Goal: Transaction & Acquisition: Obtain resource

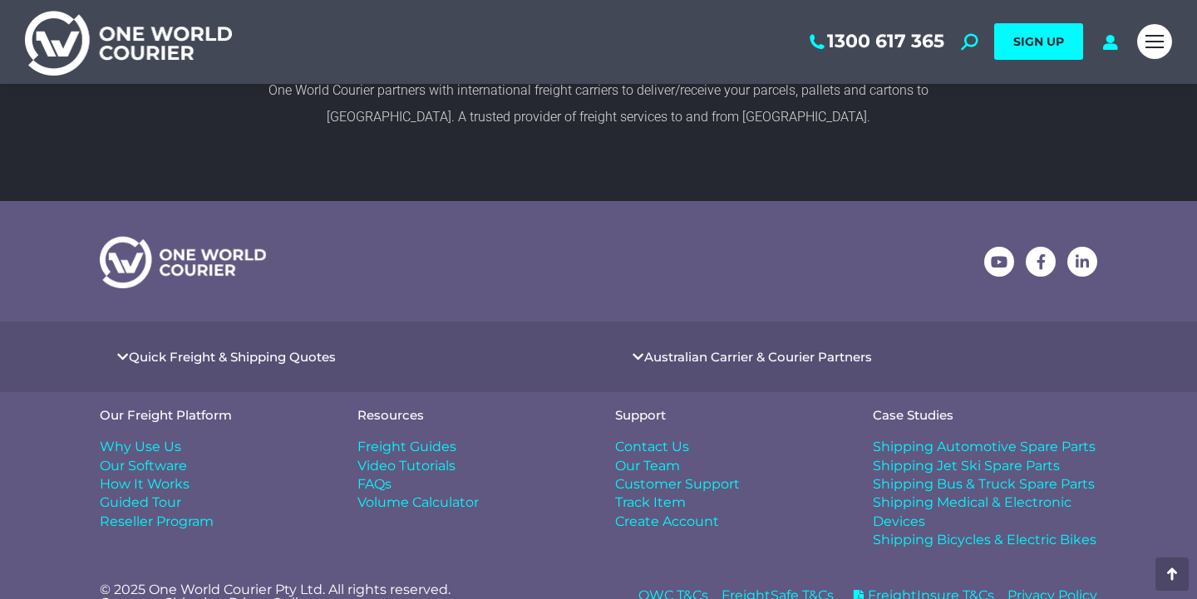
scroll to position [958, 0]
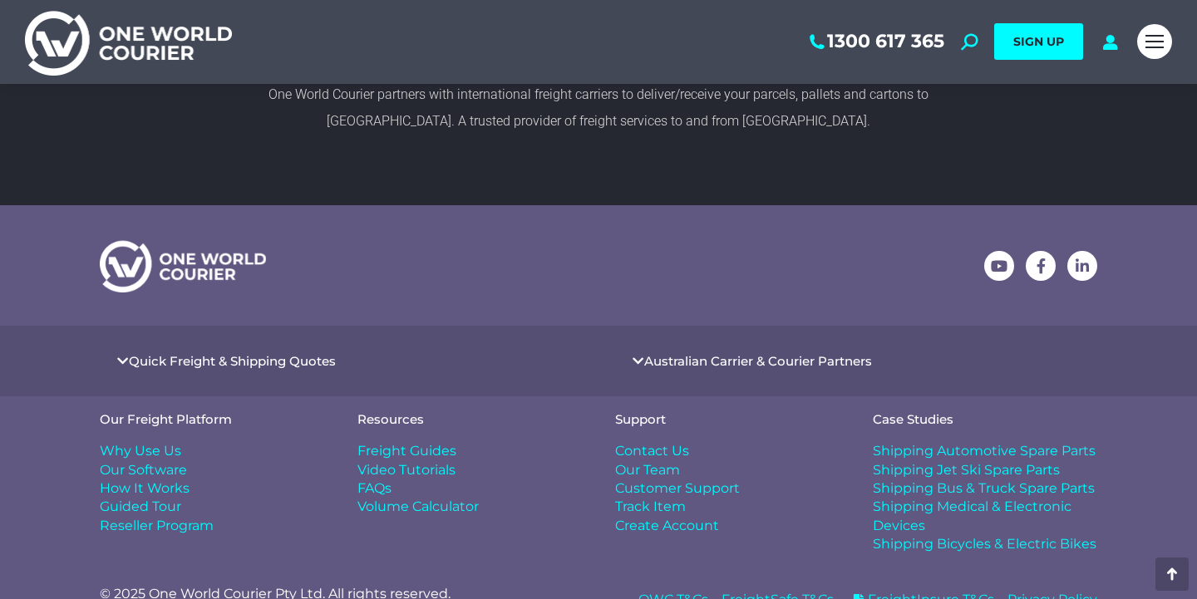
click at [131, 359] on link "Quick Freight & Shipping Quotes" at bounding box center [232, 361] width 207 height 12
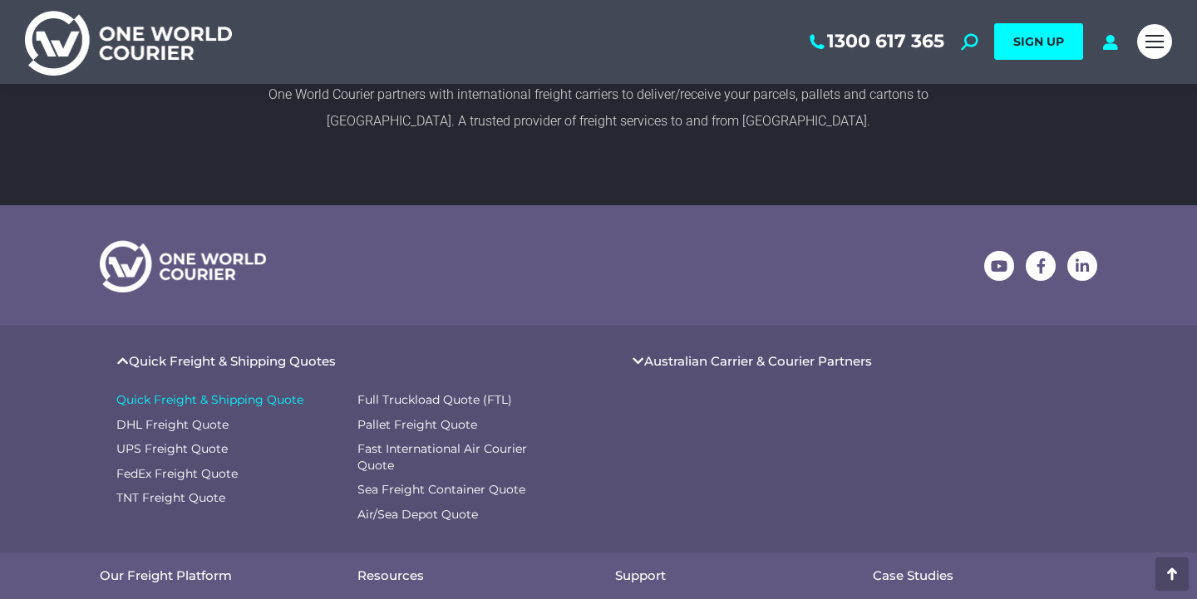
click at [172, 399] on span "Quick Freight & Shipping Quote" at bounding box center [209, 400] width 187 height 17
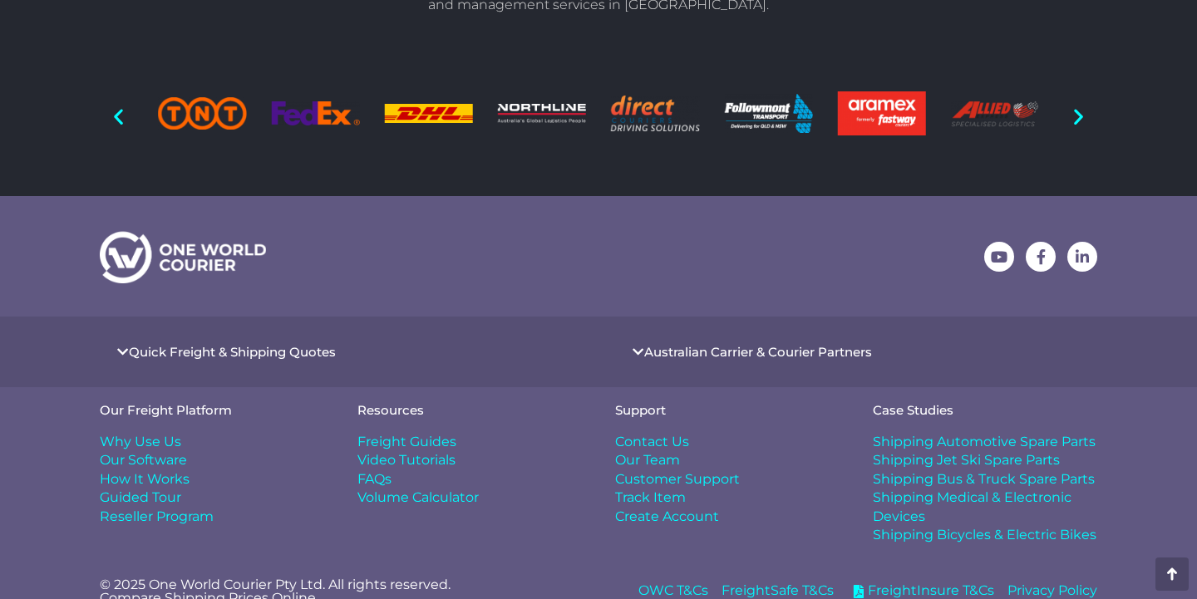
scroll to position [1510, 0]
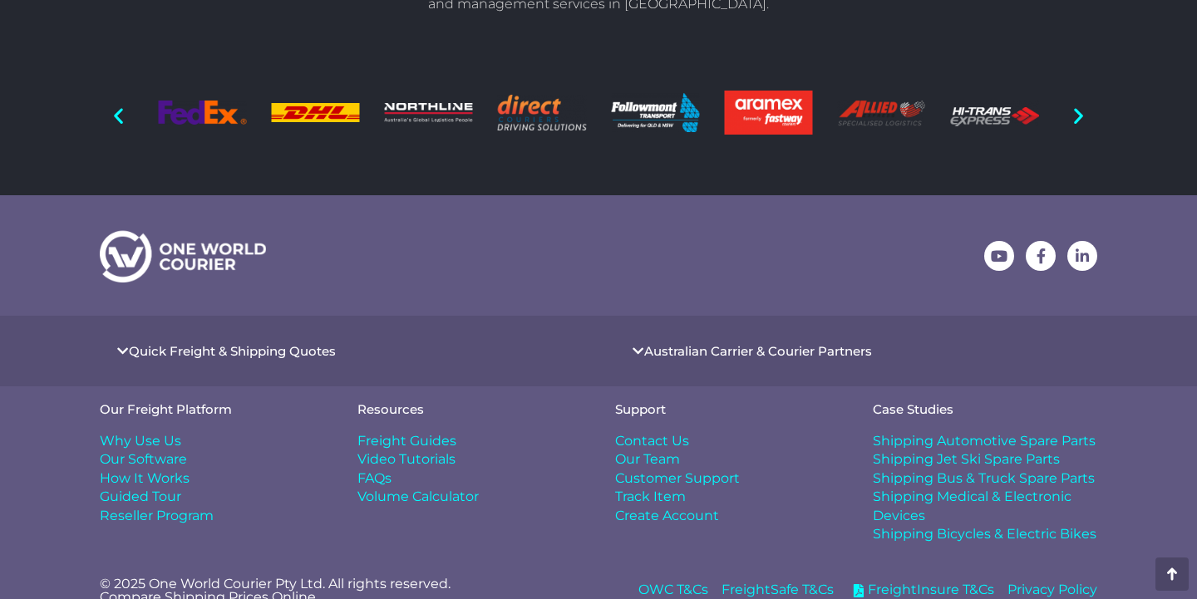
click at [198, 345] on link "Quick Freight & Shipping Quotes" at bounding box center [232, 351] width 207 height 12
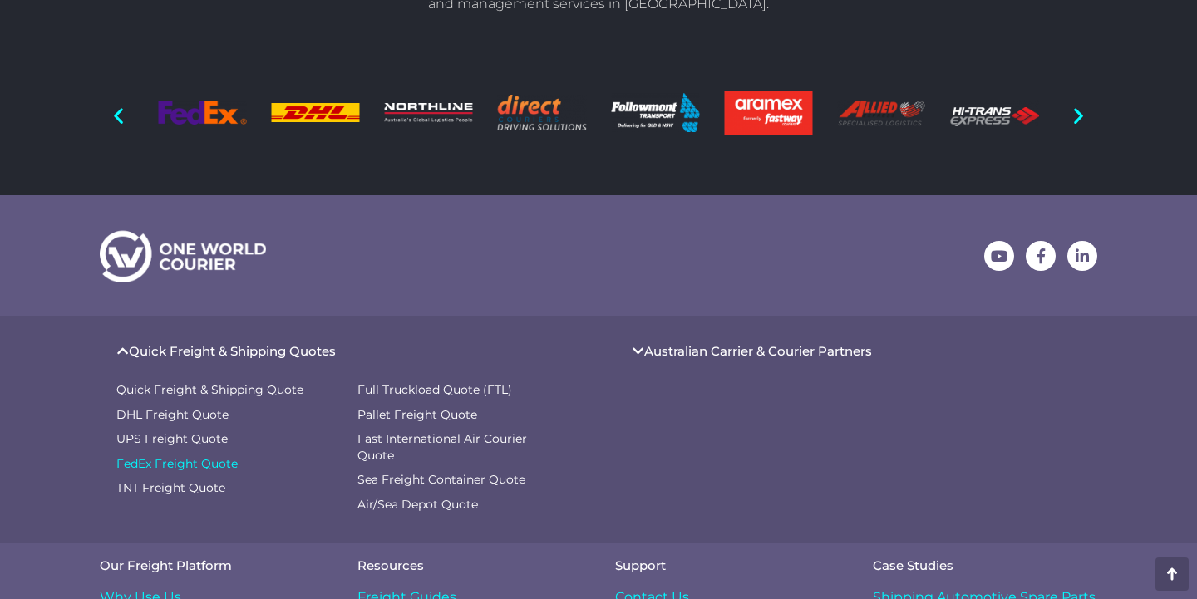
click at [185, 456] on span "FedEx Freight Quote" at bounding box center [176, 464] width 121 height 17
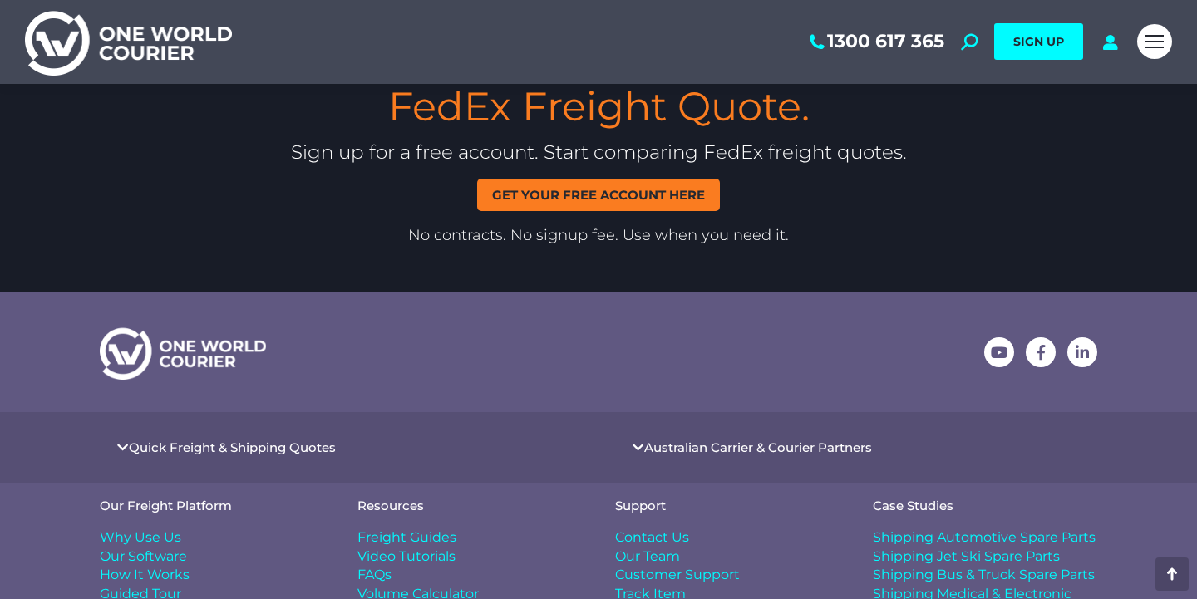
scroll to position [2816, 0]
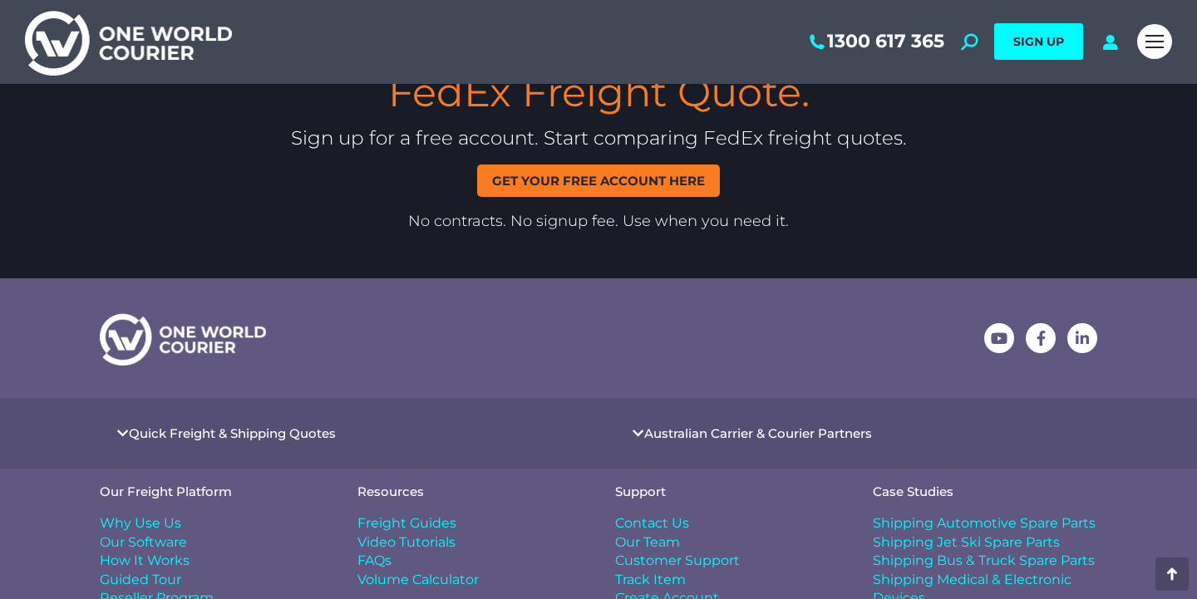
click at [587, 175] on span "Get your free account here" at bounding box center [598, 181] width 213 height 12
